Goal: Information Seeking & Learning: Learn about a topic

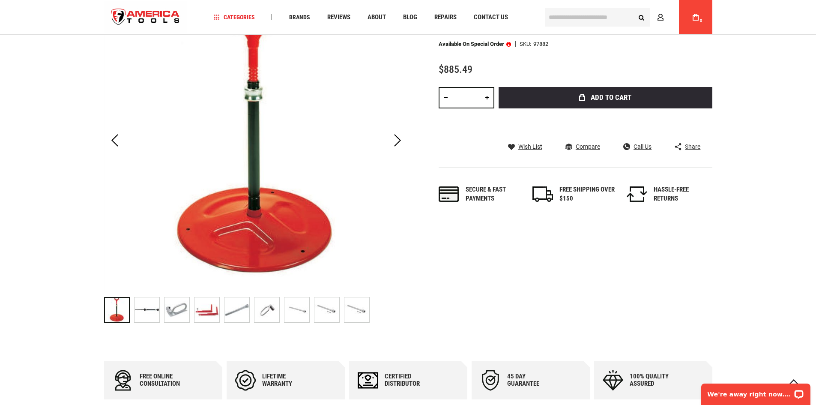
scroll to position [171, 0]
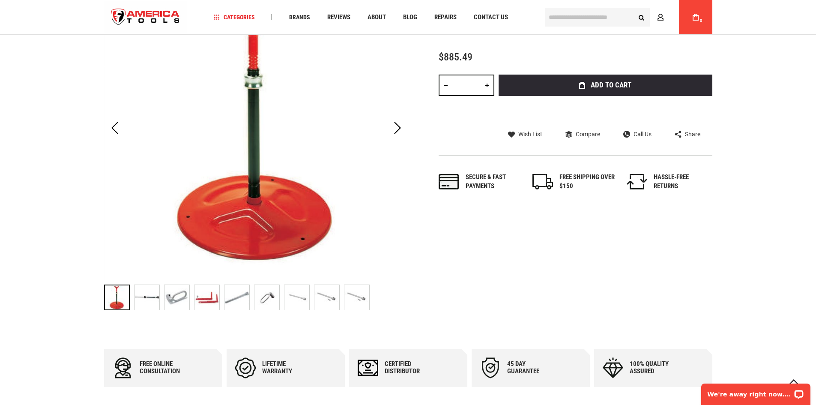
click at [156, 301] on img "RIDGID 97882 KIT 141 ON 535 AUTO CHUCK WITH HIGH-CLEARANCE CARRIAGE" at bounding box center [146, 297] width 25 height 25
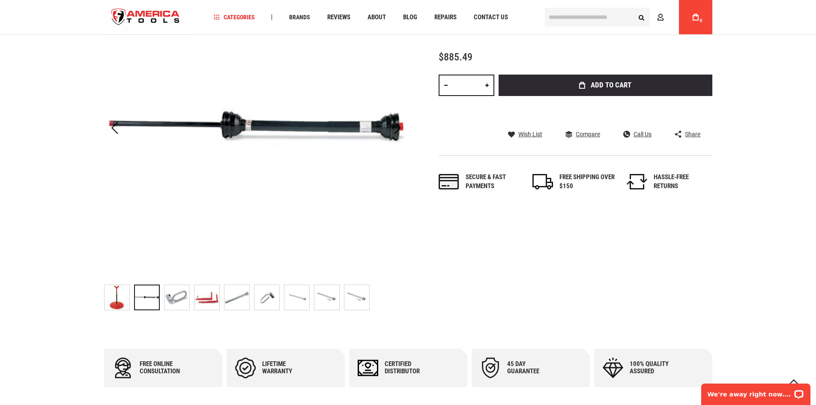
click at [173, 298] on img "RIDGID 97882 KIT 141 ON 535 AUTO CHUCK WITH HIGH-CLEARANCE CARRIAGE" at bounding box center [176, 297] width 25 height 25
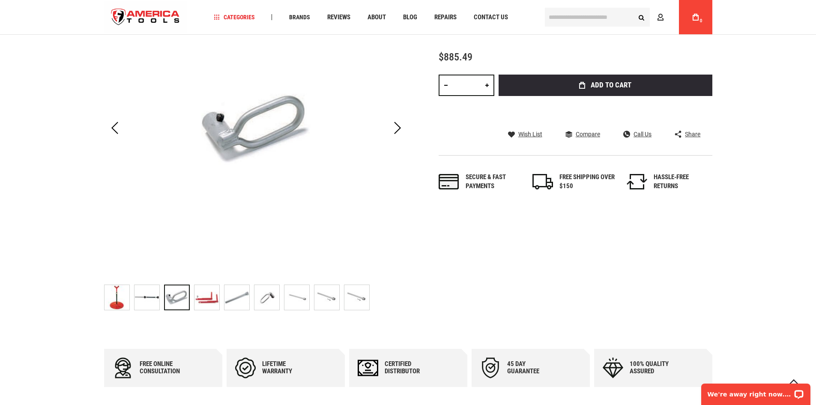
click at [145, 302] on img "RIDGID 97882 KIT 141 ON 535 AUTO CHUCK WITH HIGH-CLEARANCE CARRIAGE" at bounding box center [146, 297] width 25 height 25
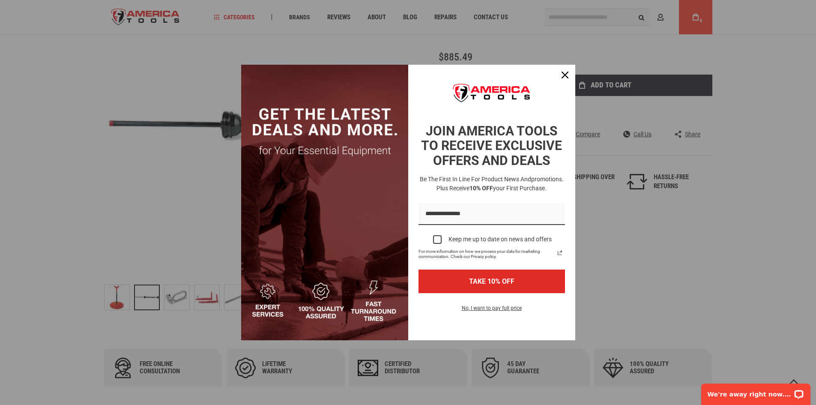
click at [201, 300] on div "Marketing offer form" at bounding box center [408, 202] width 816 height 405
click at [561, 76] on div "Close" at bounding box center [565, 75] width 14 height 14
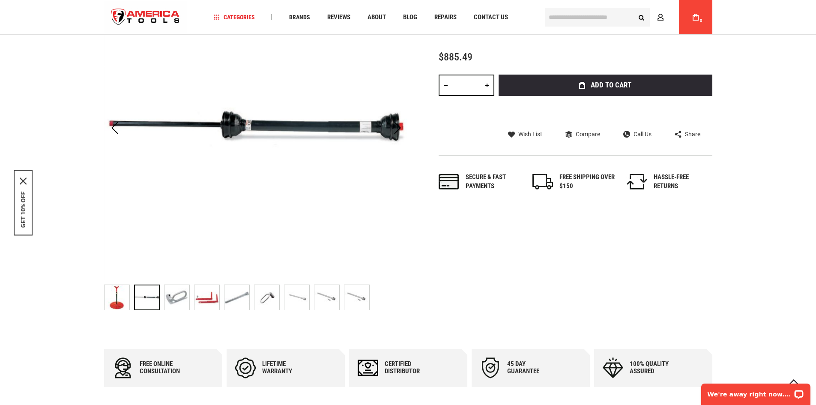
click at [354, 297] on img "RIDGID 97882 KIT 141 ON 535 AUTO CHUCK WITH HIGH-CLEARANCE CARRIAGE" at bounding box center [356, 297] width 25 height 25
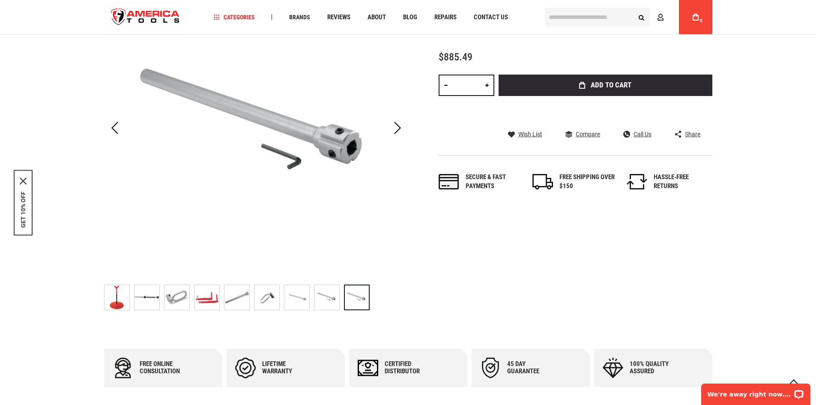
click at [150, 298] on img "RIDGID 97882 KIT 141 ON 535 AUTO CHUCK WITH HIGH-CLEARANCE CARRIAGE" at bounding box center [146, 297] width 25 height 25
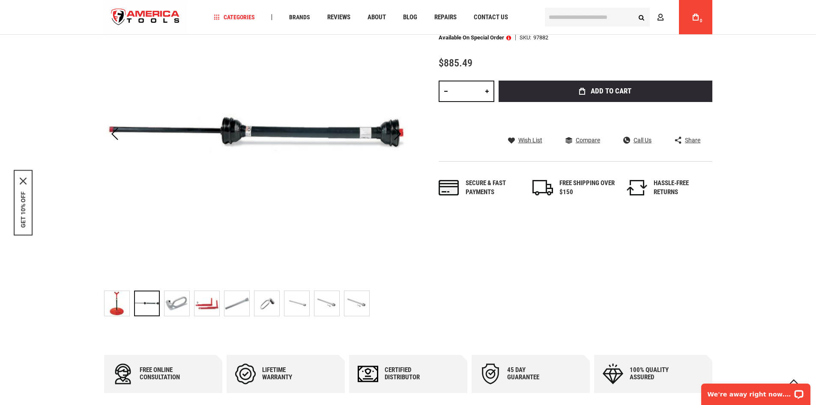
scroll to position [128, 0]
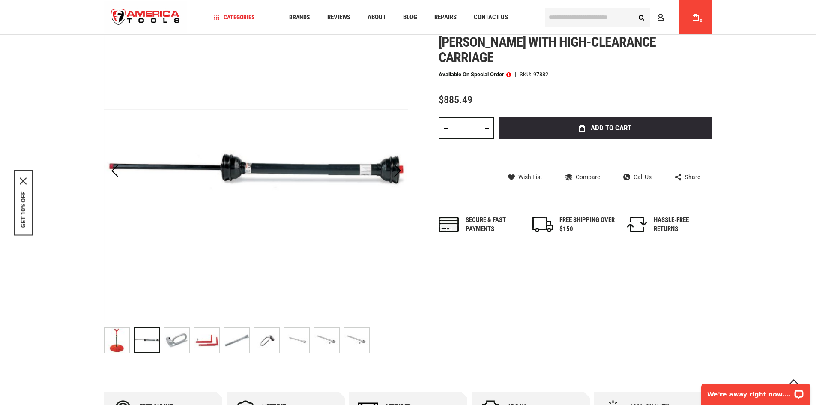
click at [117, 332] on img "RIDGID 97882 KIT 141 ON 535 AUTO CHUCK WITH HIGH-CLEARANCE CARRIAGE" at bounding box center [116, 340] width 25 height 25
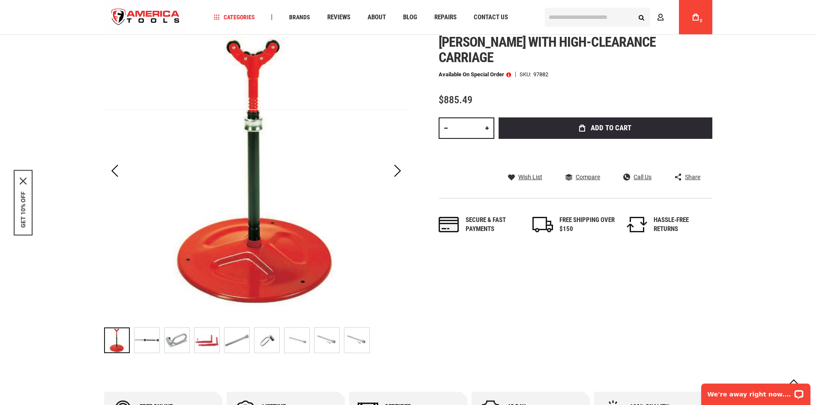
click at [150, 337] on img "RIDGID 97882 KIT 141 ON 535 AUTO CHUCK WITH HIGH-CLEARANCE CARRIAGE" at bounding box center [146, 340] width 25 height 25
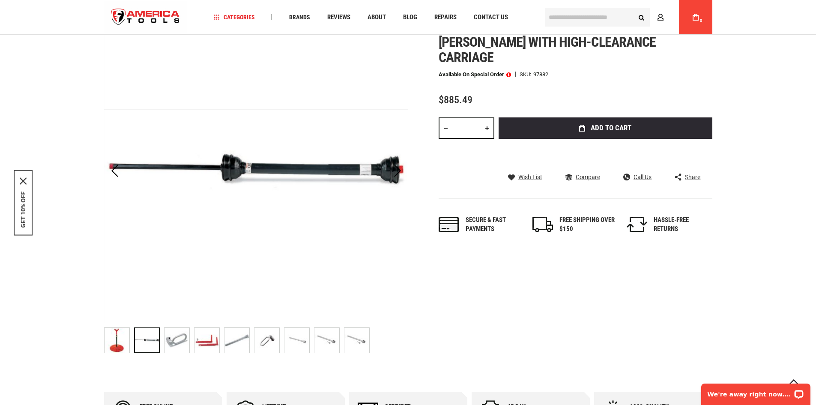
click at [172, 334] on img "RIDGID 97882 KIT 141 ON 535 AUTO CHUCK WITH HIGH-CLEARANCE CARRIAGE" at bounding box center [176, 340] width 25 height 25
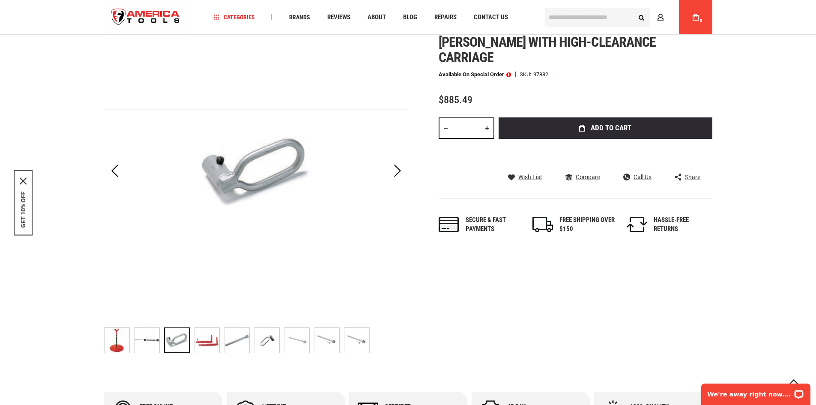
click at [207, 337] on img "RIDGID 97882 KIT 141 ON 535 AUTO CHUCK WITH HIGH-CLEARANCE CARRIAGE" at bounding box center [206, 340] width 25 height 25
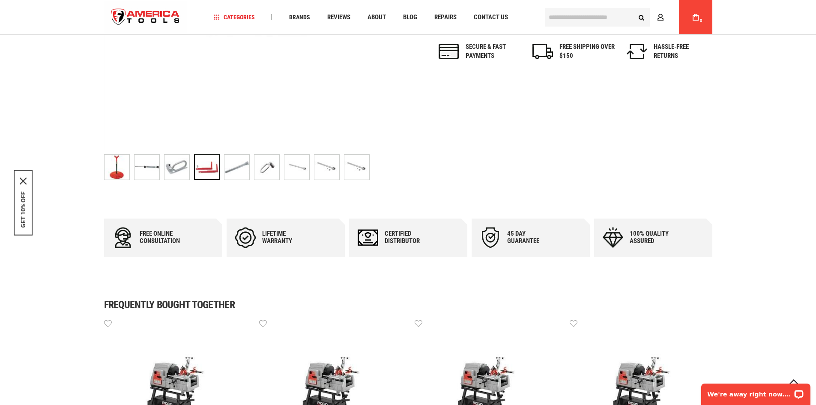
scroll to position [300, 0]
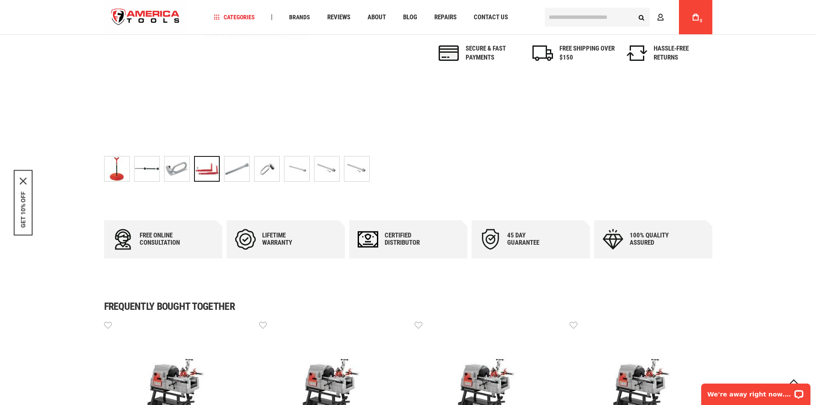
click at [349, 168] on img "RIDGID 97882 KIT 141 ON 535 AUTO CHUCK WITH HIGH-CLEARANCE CARRIAGE" at bounding box center [356, 168] width 25 height 25
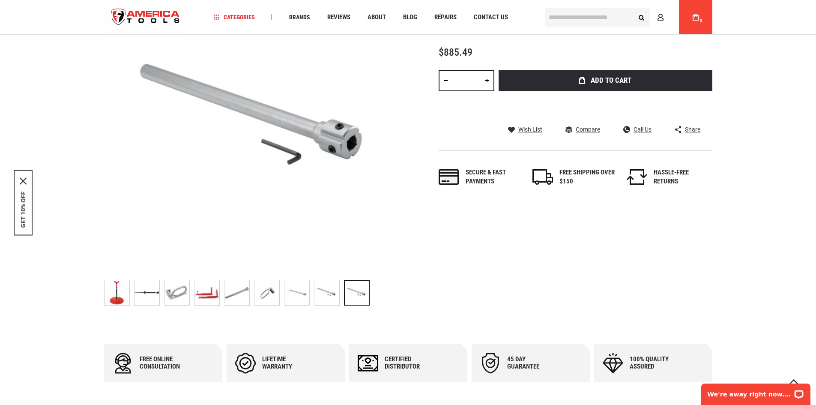
scroll to position [171, 0]
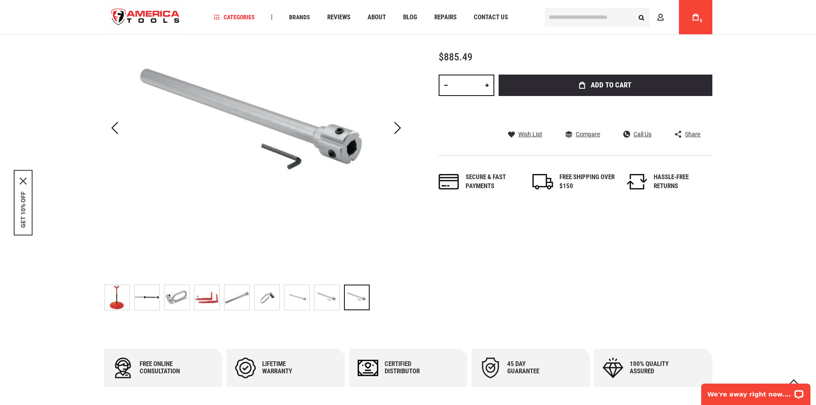
click at [329, 297] on img "RIDGID 97882 KIT 141 ON 535 AUTO CHUCK WITH HIGH-CLEARANCE CARRIAGE" at bounding box center [326, 297] width 25 height 25
click at [300, 297] on img "RIDGID 97882 KIT 141 ON 535 AUTO CHUCK WITH HIGH-CLEARANCE CARRIAGE" at bounding box center [296, 297] width 25 height 25
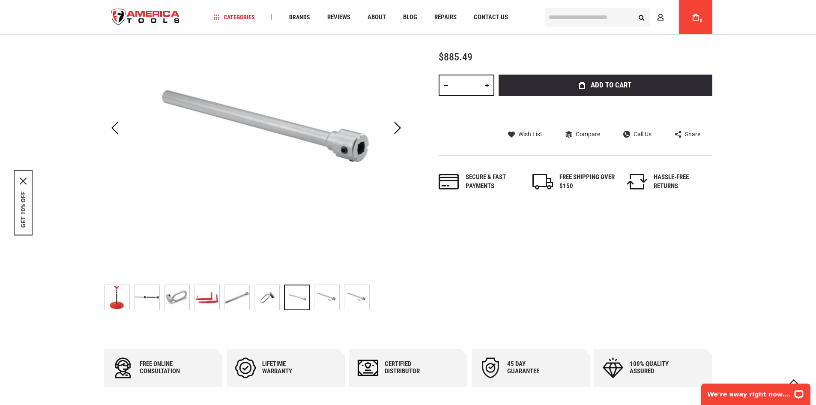
click at [265, 297] on img "RIDGID 97882 KIT 141 ON 535 AUTO CHUCK WITH HIGH-CLEARANCE CARRIAGE" at bounding box center [266, 297] width 25 height 25
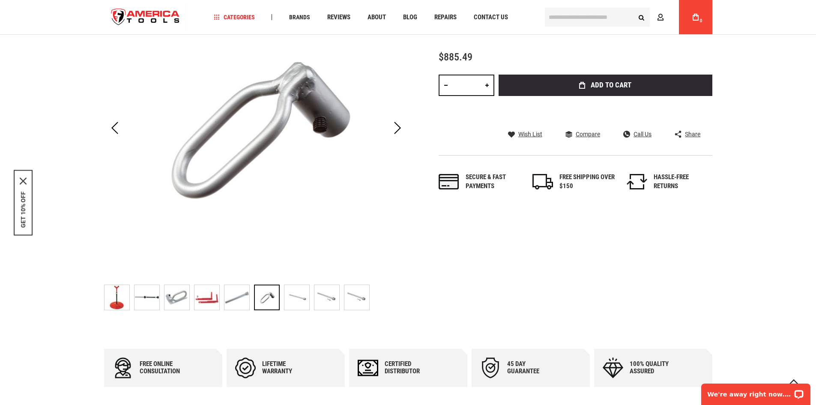
click at [233, 292] on img "RIDGID 97882 KIT 141 ON 535 AUTO CHUCK WITH HIGH-CLEARANCE CARRIAGE" at bounding box center [236, 297] width 25 height 25
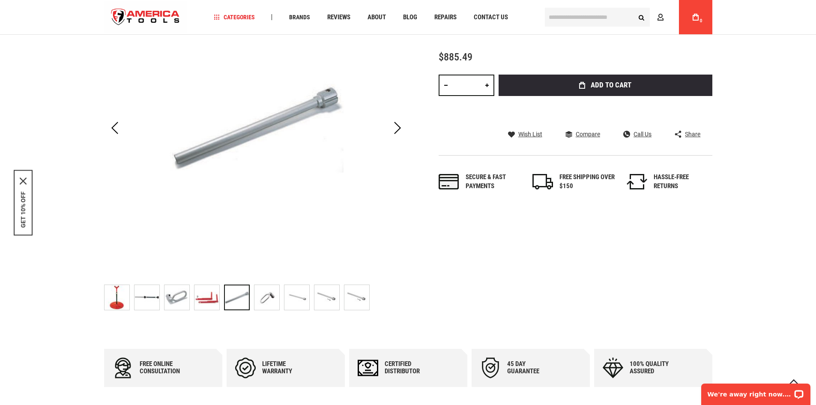
click at [210, 295] on img "RIDGID 97882 KIT 141 ON 535 AUTO CHUCK WITH HIGH-CLEARANCE CARRIAGE" at bounding box center [206, 297] width 25 height 25
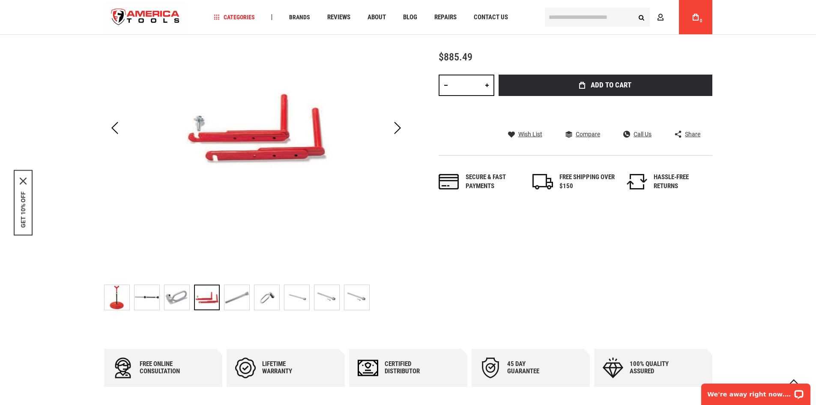
click at [178, 293] on img "RIDGID 97882 KIT 141 ON 535 AUTO CHUCK WITH HIGH-CLEARANCE CARRIAGE" at bounding box center [176, 297] width 25 height 25
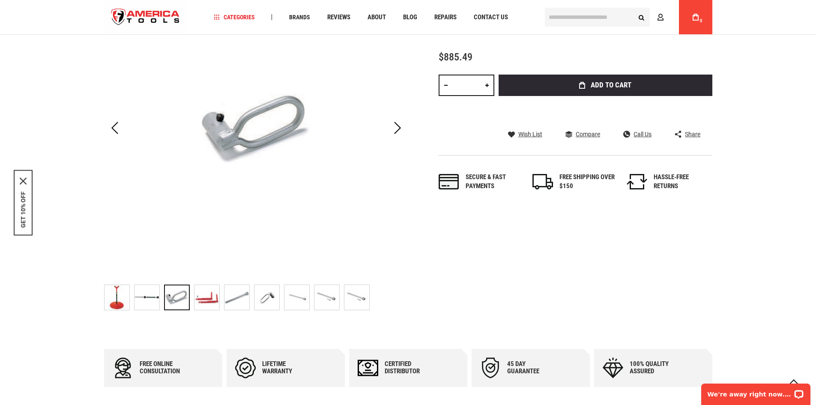
click at [143, 294] on img "RIDGID 97882 KIT 141 ON 535 AUTO CHUCK WITH HIGH-CLEARANCE CARRIAGE" at bounding box center [146, 297] width 25 height 25
